Goal: Information Seeking & Learning: Understand process/instructions

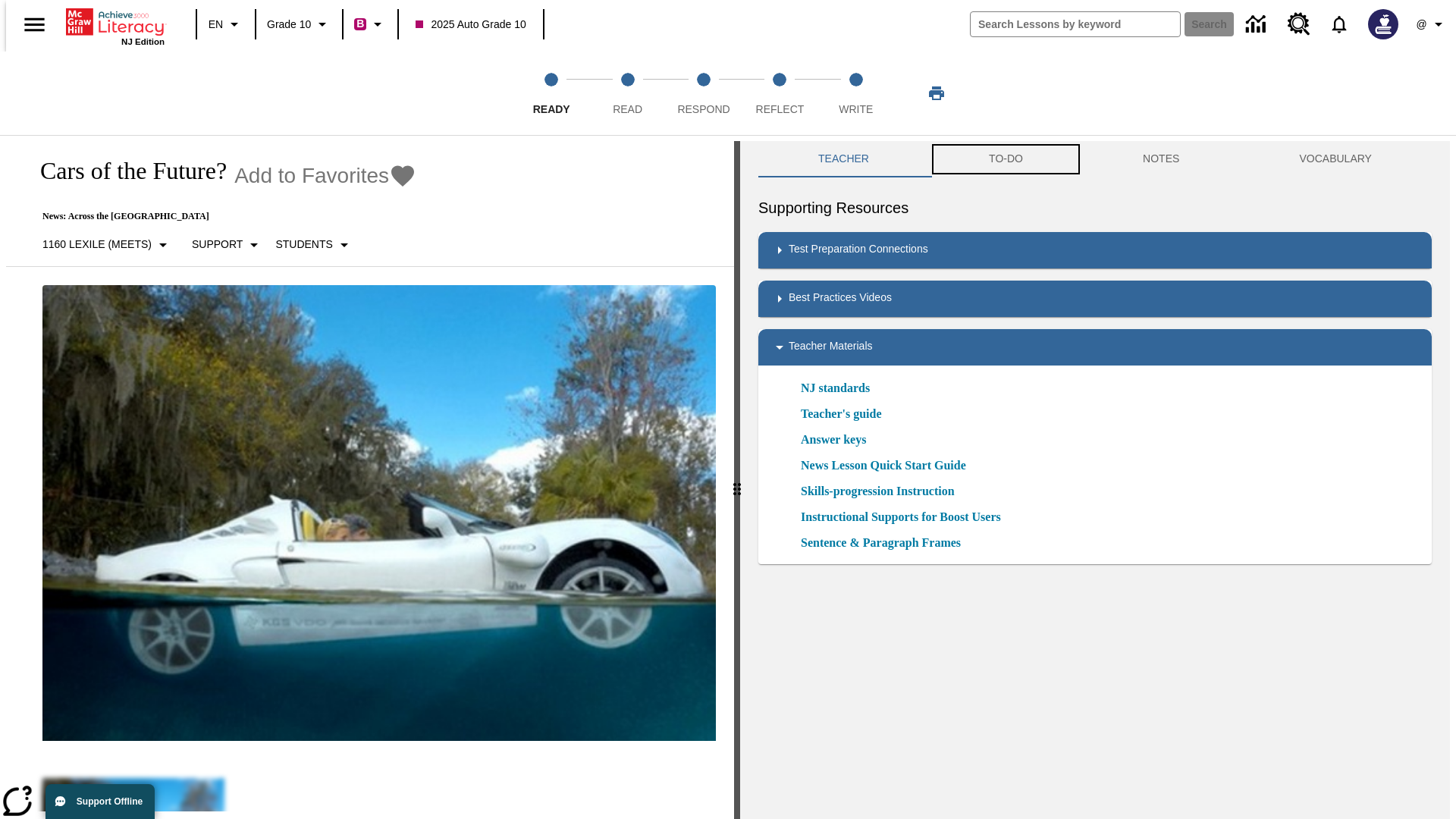
click at [1005, 159] on button "TO-DO" at bounding box center [1006, 159] width 154 height 37
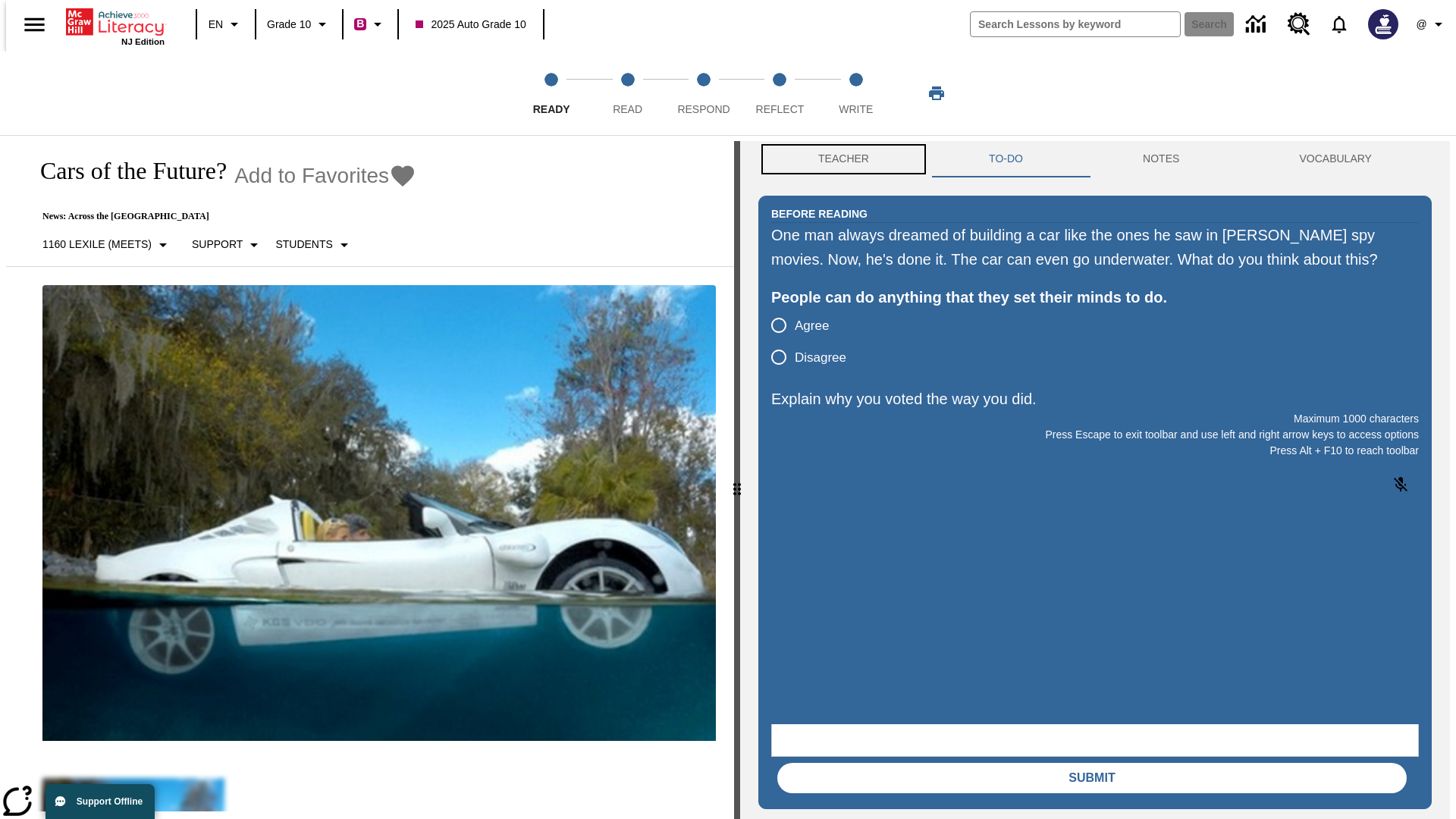
scroll to position [1, 0]
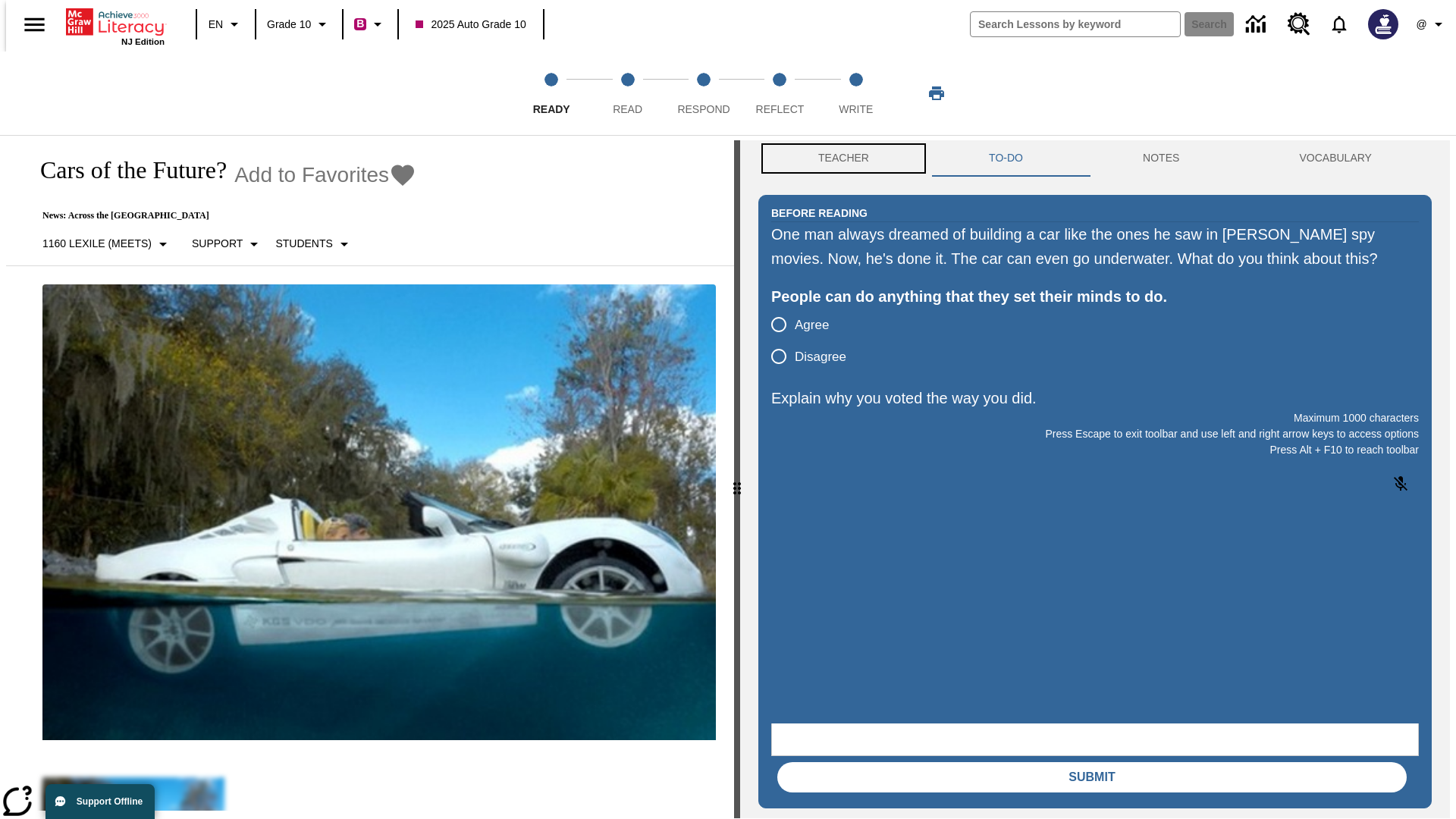
click at [839, 159] on button "Teacher" at bounding box center [844, 158] width 171 height 37
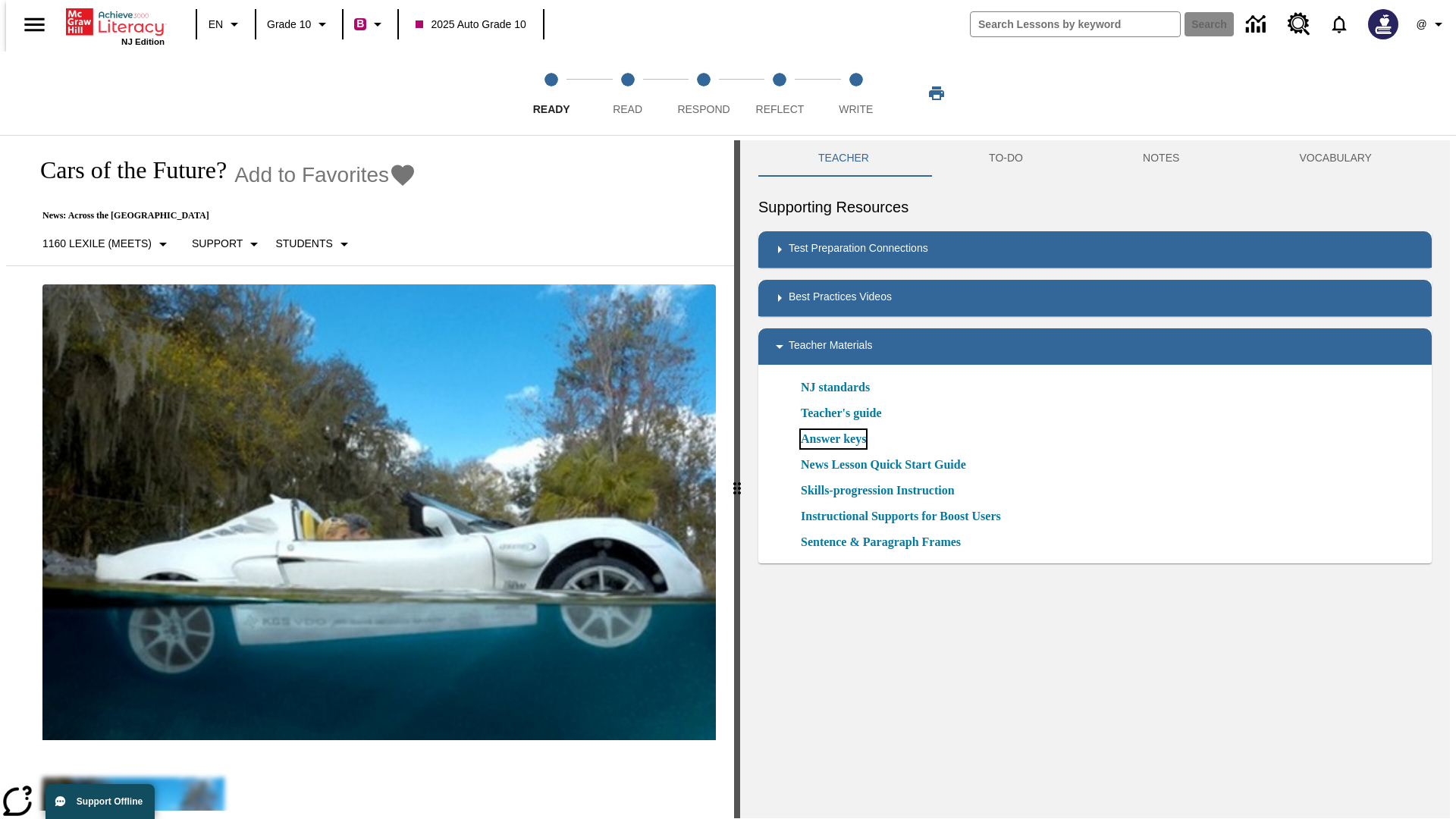
click at [833, 440] on link "Answer keys" at bounding box center [834, 439] width 66 height 18
click at [627, 93] on span "Read" at bounding box center [628, 103] width 30 height 27
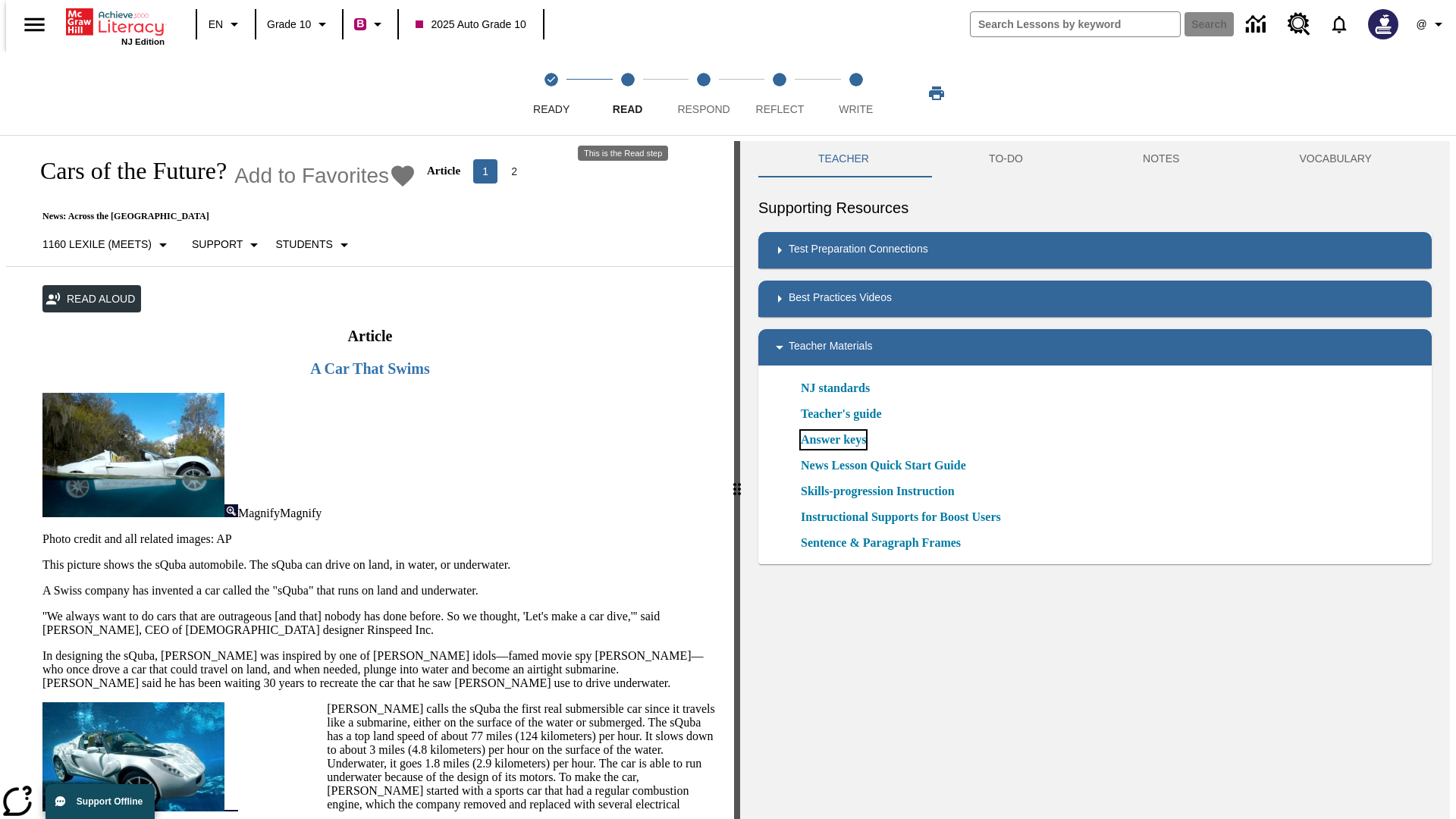
click at [833, 440] on link "Answer keys" at bounding box center [834, 440] width 66 height 18
click at [704, 93] on span "Respond" at bounding box center [703, 103] width 52 height 27
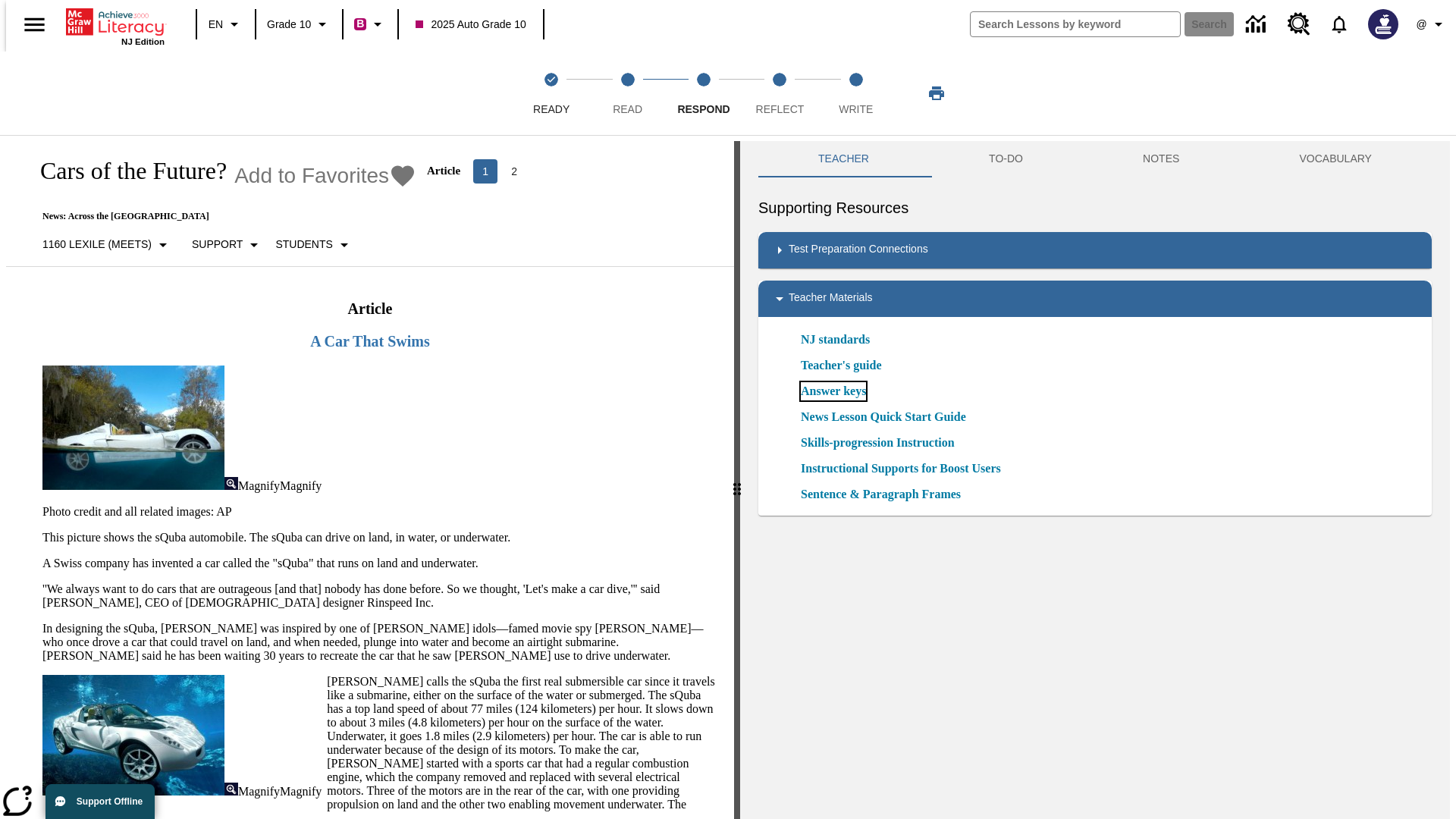
click at [833, 391] on link "Answer keys" at bounding box center [834, 391] width 66 height 18
click at [780, 93] on span "Reflect" at bounding box center [781, 103] width 48 height 27
